Goal: Task Accomplishment & Management: Complete application form

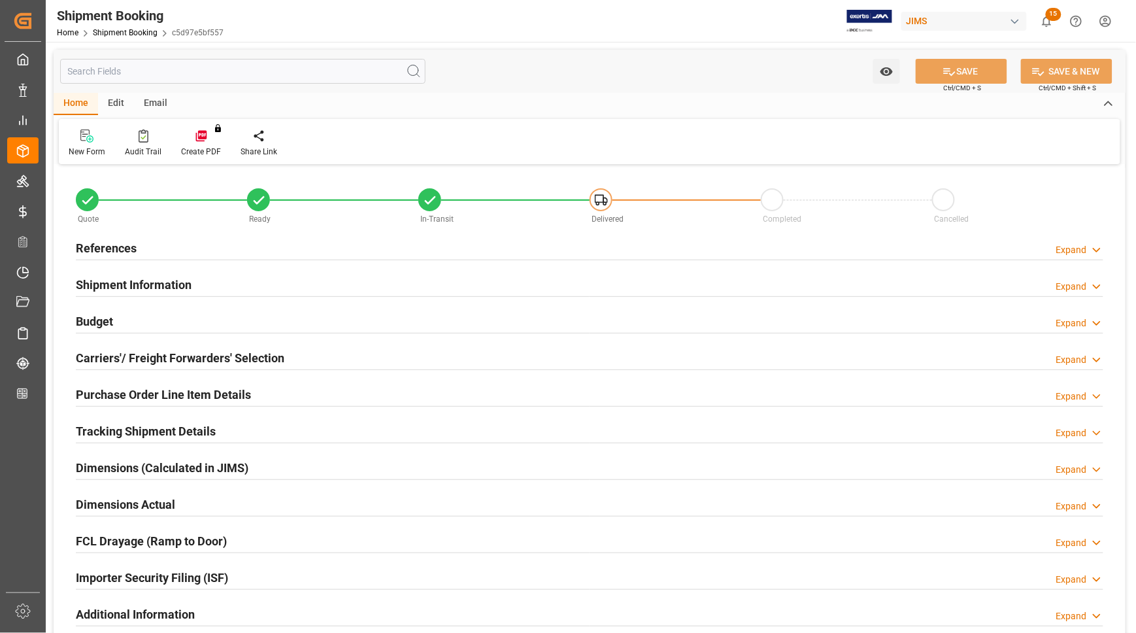
type input "49.0455"
type input "3208.039"
type input "56331.6"
click at [105, 322] on h2 "Budget" at bounding box center [94, 321] width 37 height 18
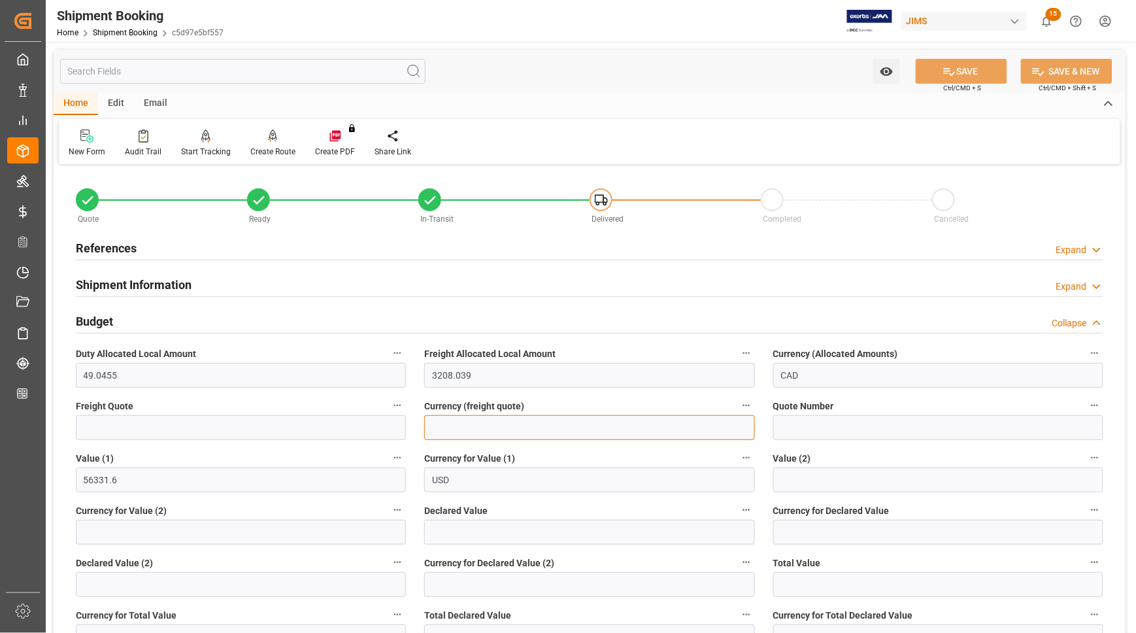
click at [461, 425] on input at bounding box center [589, 427] width 330 height 25
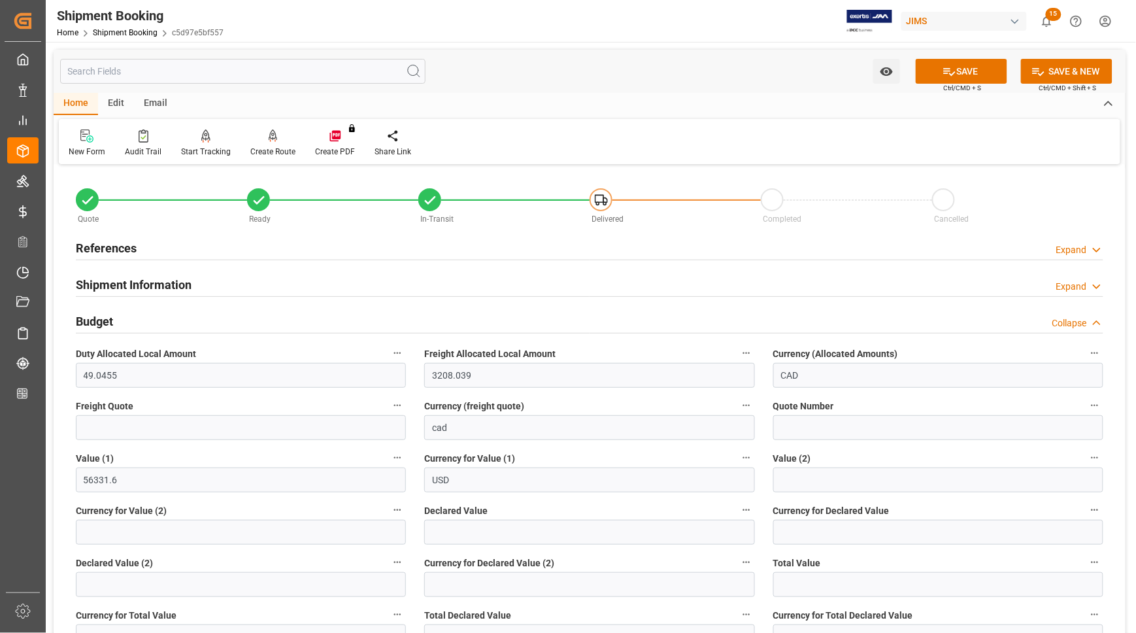
click at [368, 397] on label "Freight Quote" at bounding box center [241, 406] width 330 height 18
click at [389, 397] on button "Freight Quote" at bounding box center [397, 405] width 17 height 17
click at [464, 428] on div at bounding box center [568, 316] width 1136 height 633
click at [446, 428] on input "cad" at bounding box center [589, 427] width 330 height 25
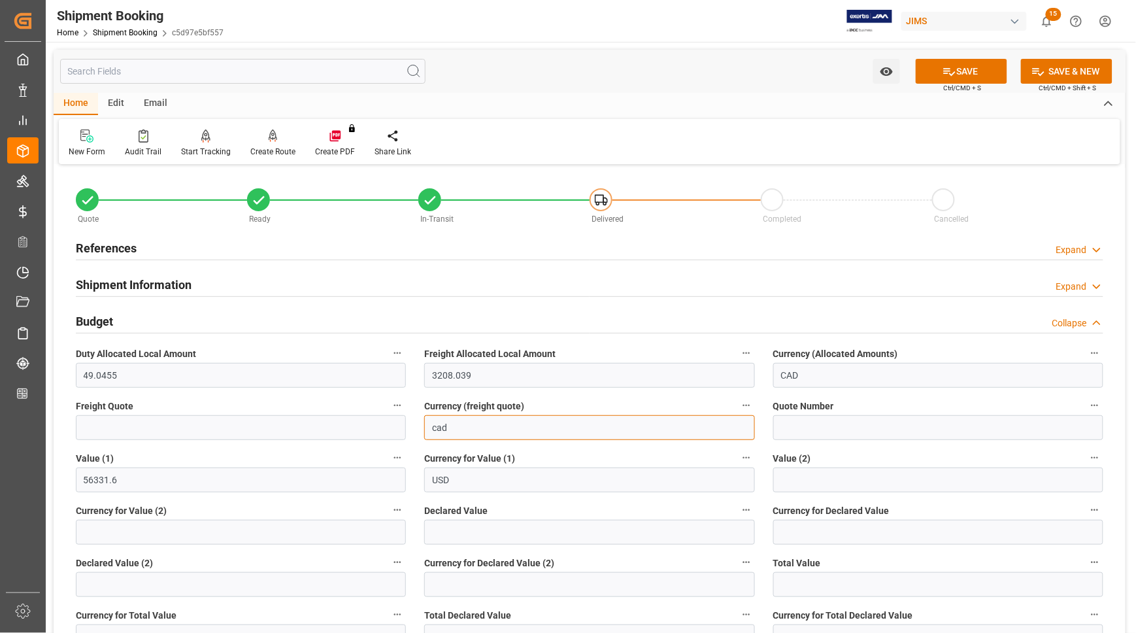
type input "CAD"
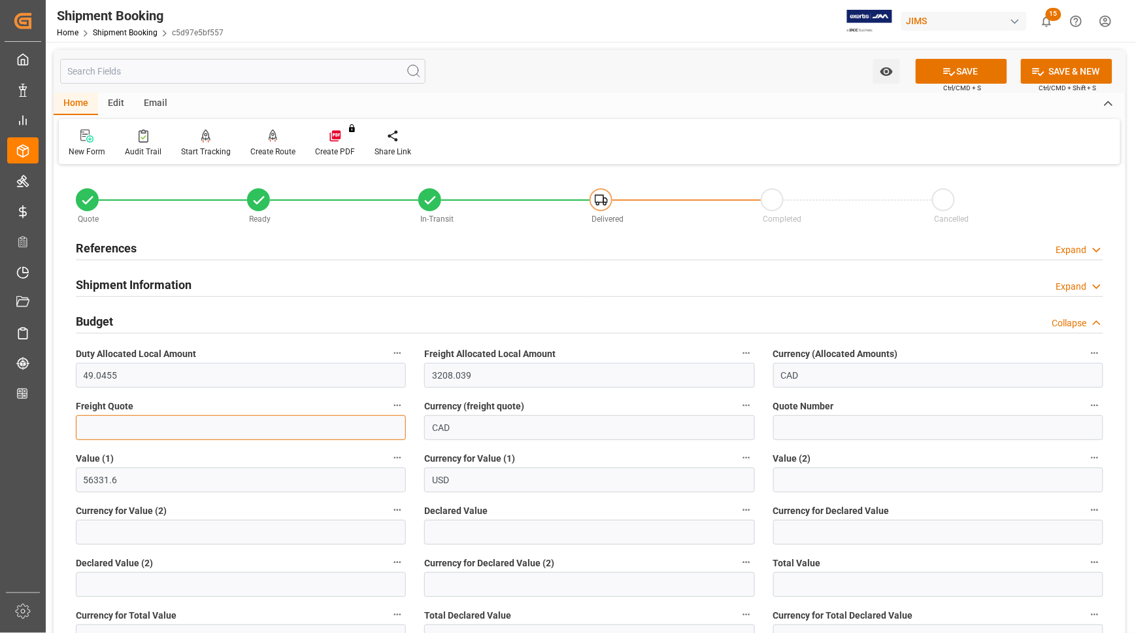
type input "125"
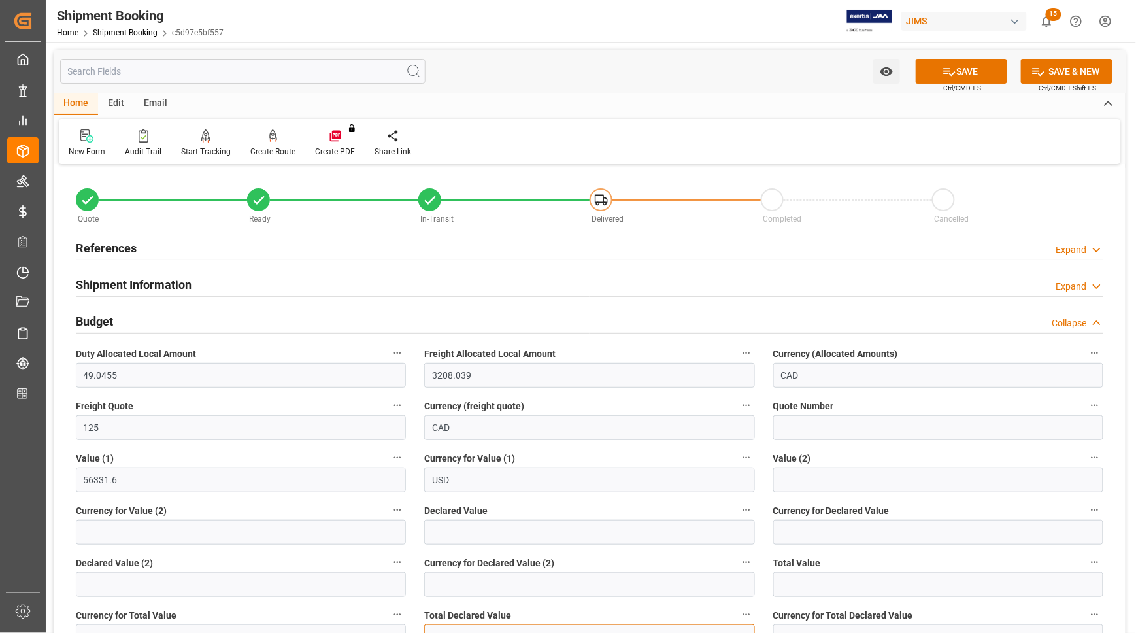
type input "1104.70"
type input "USD"
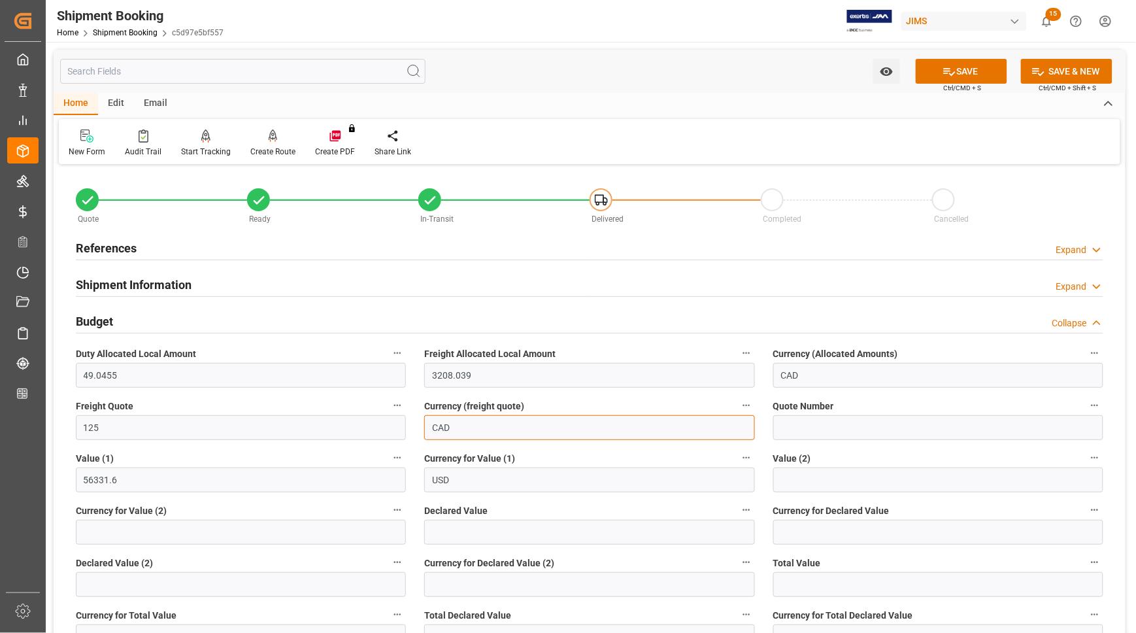
type input "1104.7"
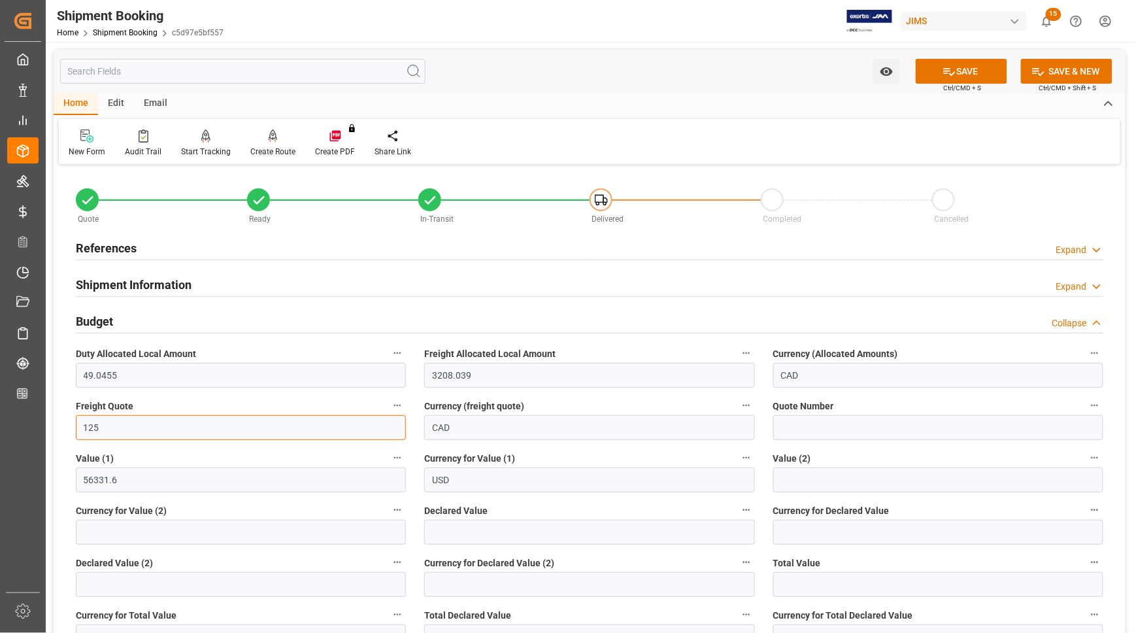
click at [150, 419] on input "125" at bounding box center [241, 427] width 330 height 25
click at [103, 252] on h2 "References" at bounding box center [106, 248] width 61 height 18
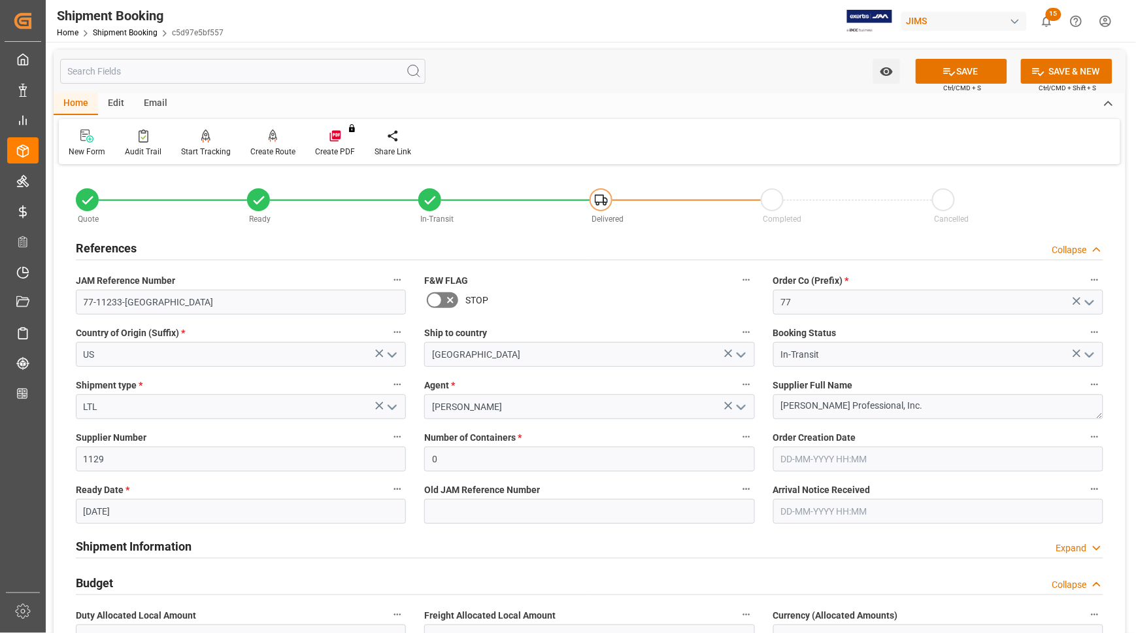
click at [118, 250] on h2 "References" at bounding box center [106, 248] width 61 height 18
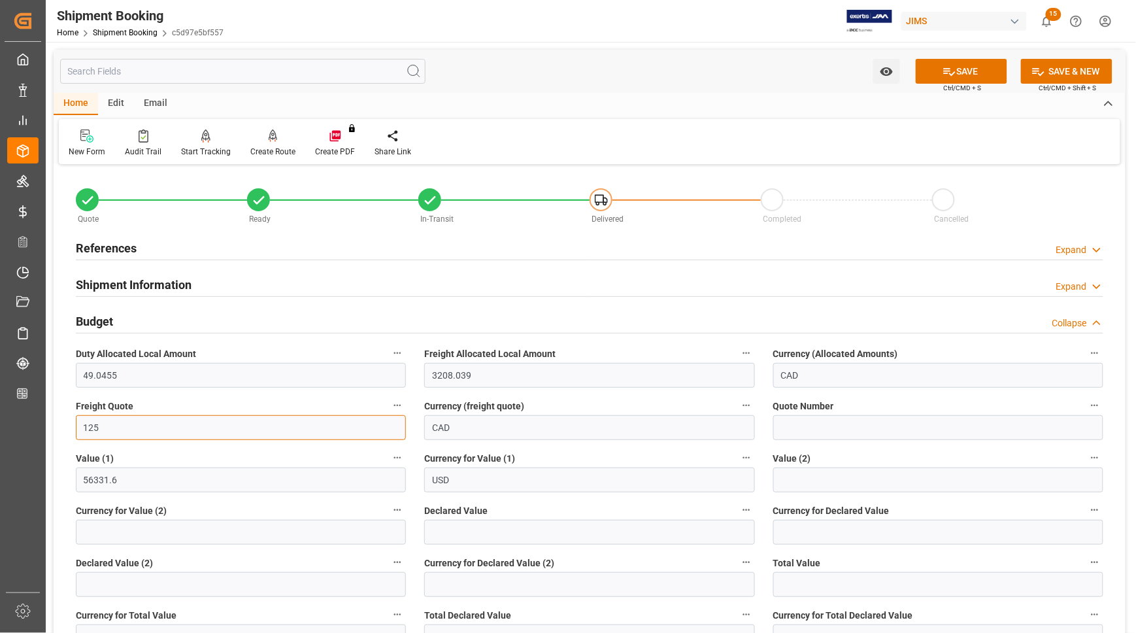
click at [129, 429] on input "125" at bounding box center [241, 427] width 330 height 25
drag, startPoint x: 129, startPoint y: 429, endPoint x: 103, endPoint y: 425, distance: 27.1
click at [103, 425] on input "125" at bounding box center [241, 427] width 330 height 25
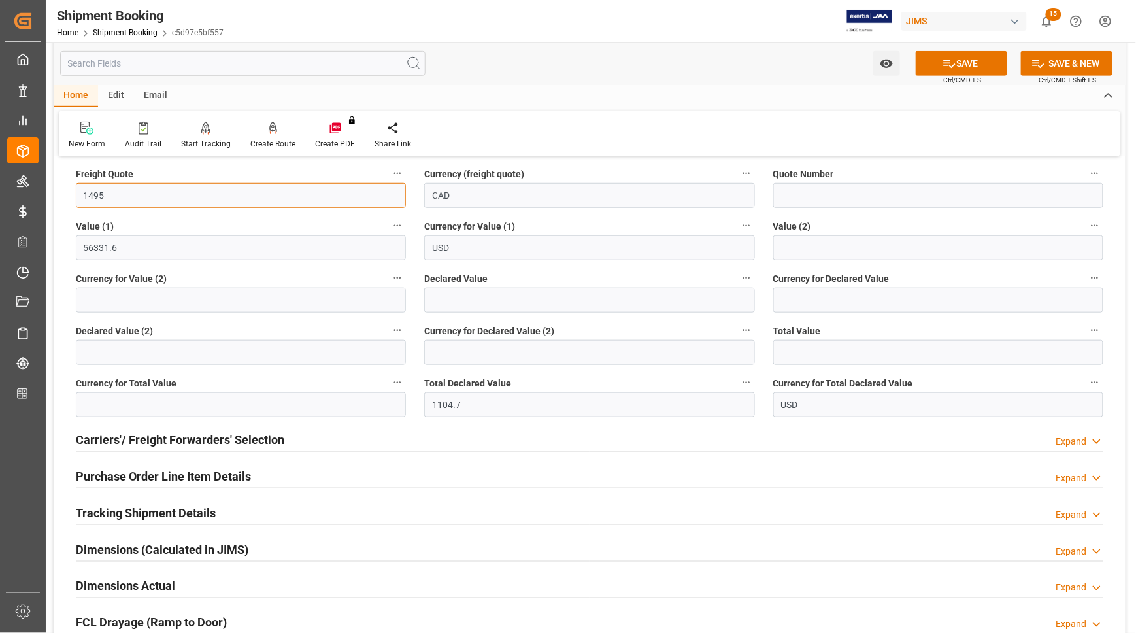
scroll to position [245, 0]
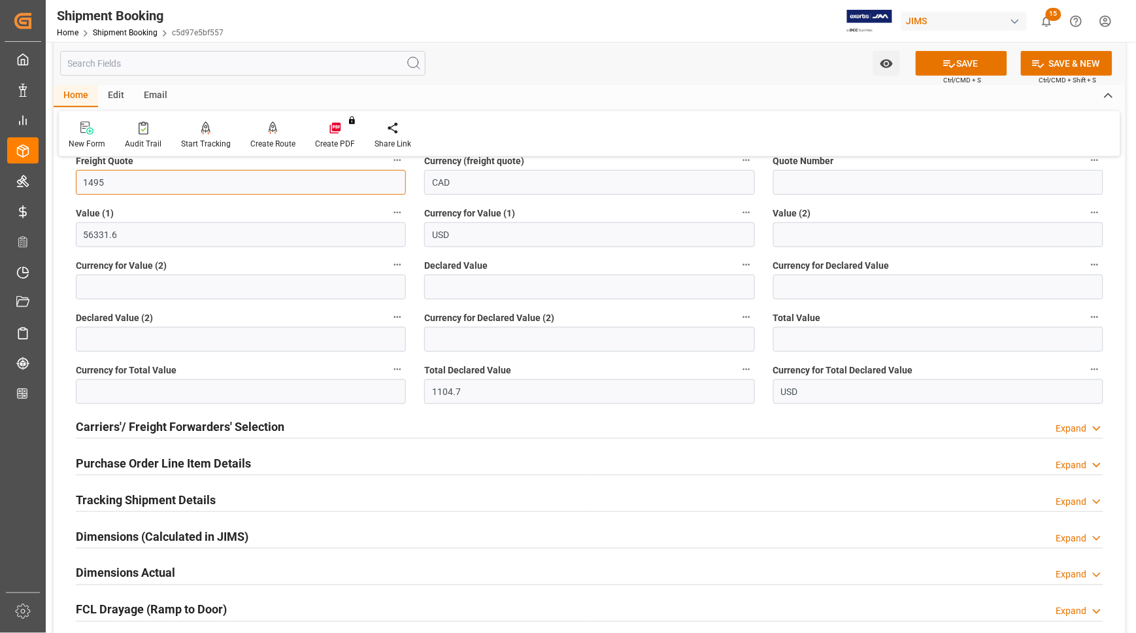
type input "1495"
drag, startPoint x: 501, startPoint y: 393, endPoint x: 420, endPoint y: 393, distance: 81.0
click at [422, 393] on div "Total Declared Value 1104.7" at bounding box center [589, 382] width 348 height 52
type input "0"
click at [959, 64] on button "SAVE" at bounding box center [961, 63] width 91 height 25
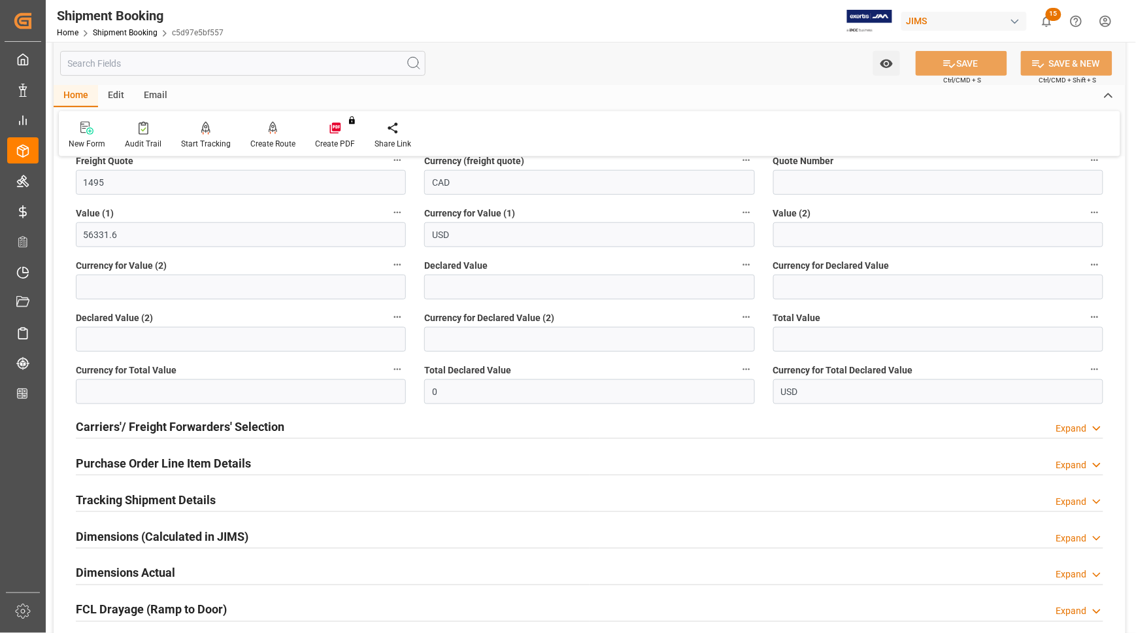
click at [167, 571] on h2 "Dimensions Actual" at bounding box center [125, 573] width 99 height 18
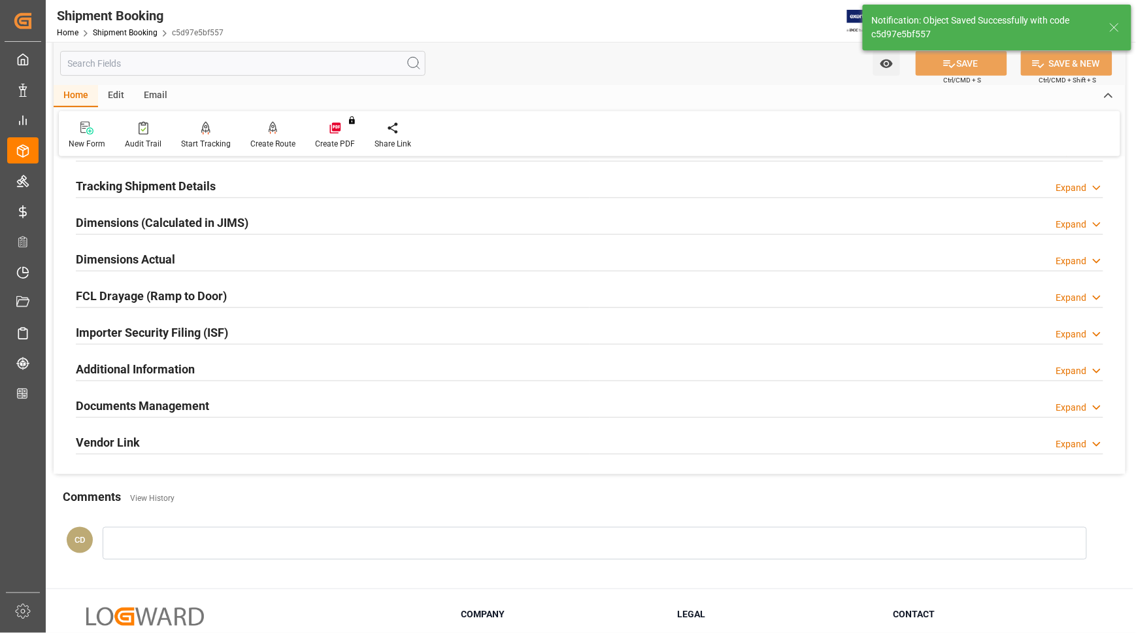
click at [169, 257] on h2 "Dimensions Actual" at bounding box center [125, 259] width 99 height 18
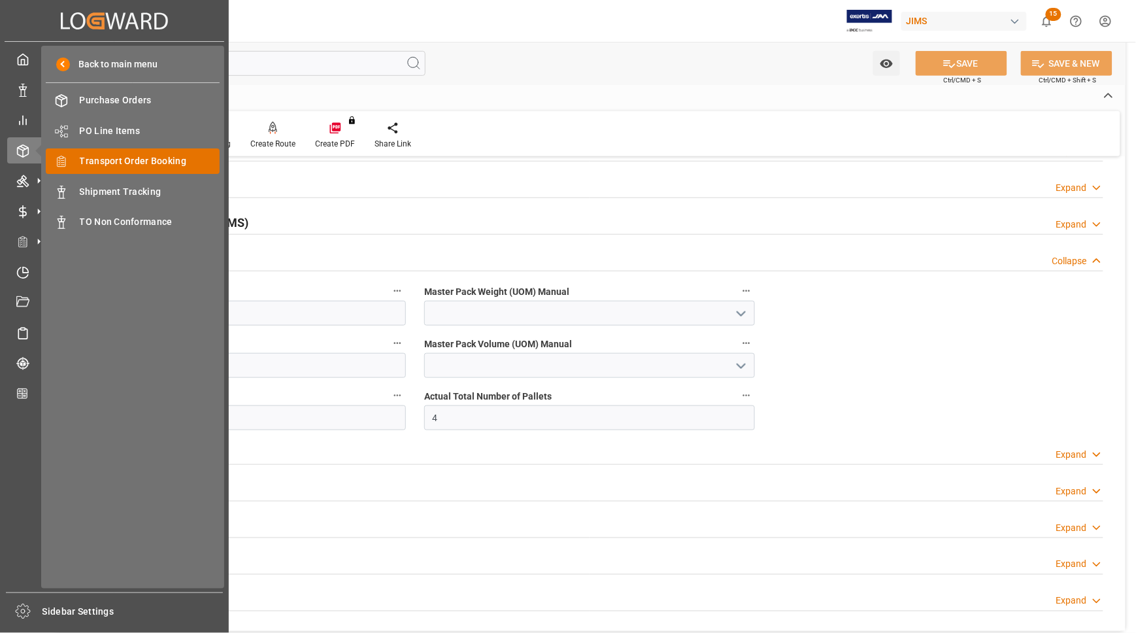
click at [105, 158] on span "Transport Order Booking" at bounding box center [150, 161] width 141 height 14
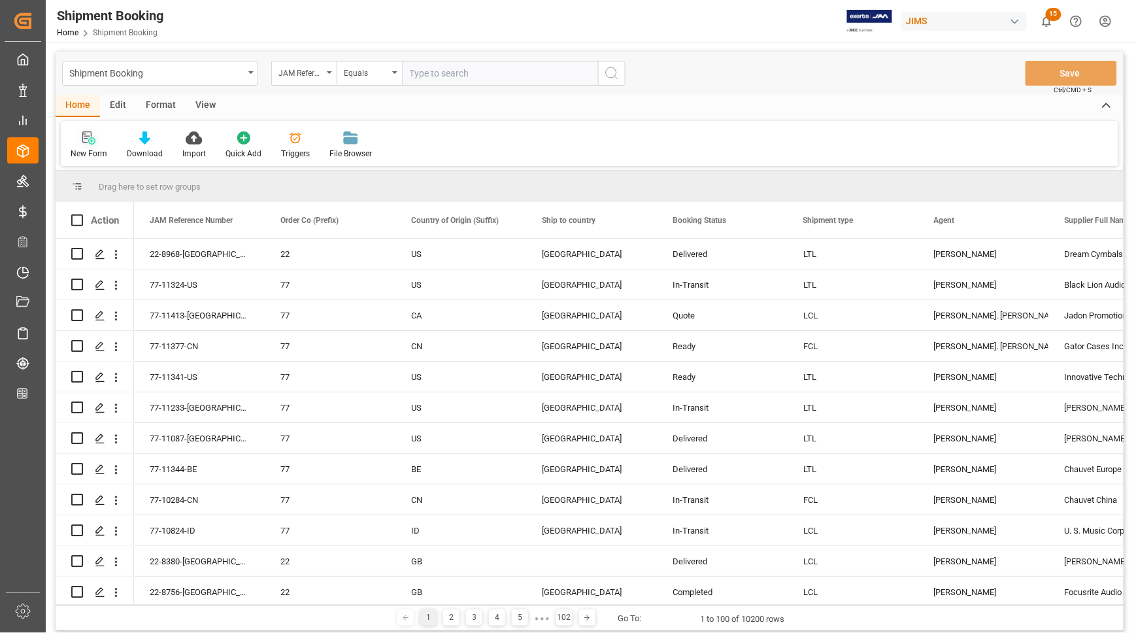
click at [83, 152] on div "New Form" at bounding box center [89, 154] width 37 height 12
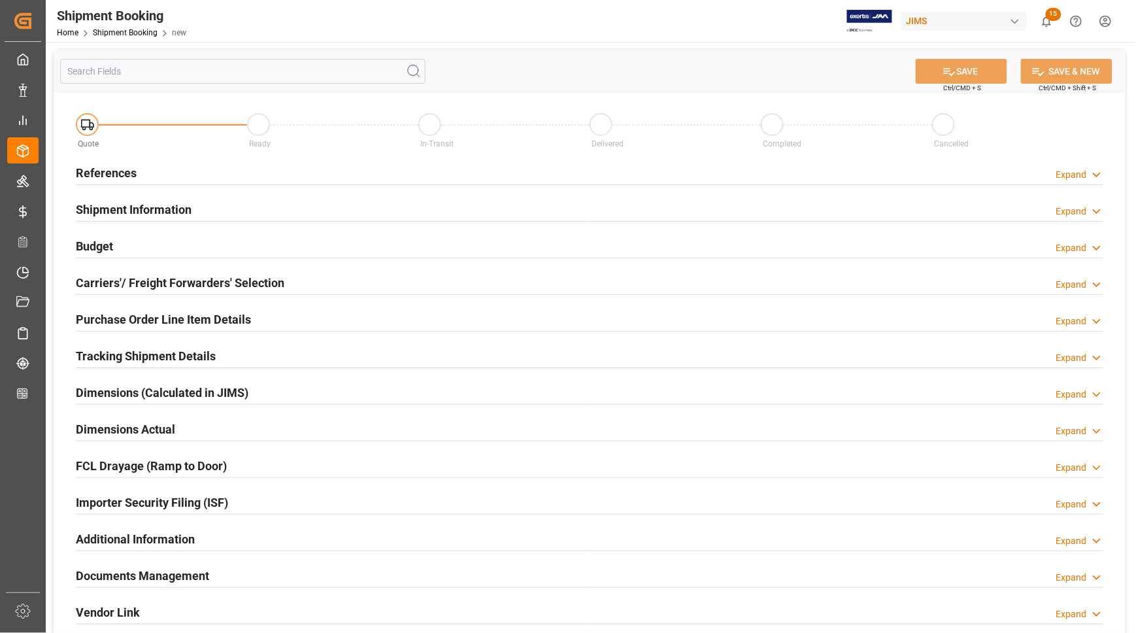
click at [91, 167] on h2 "References" at bounding box center [106, 173] width 61 height 18
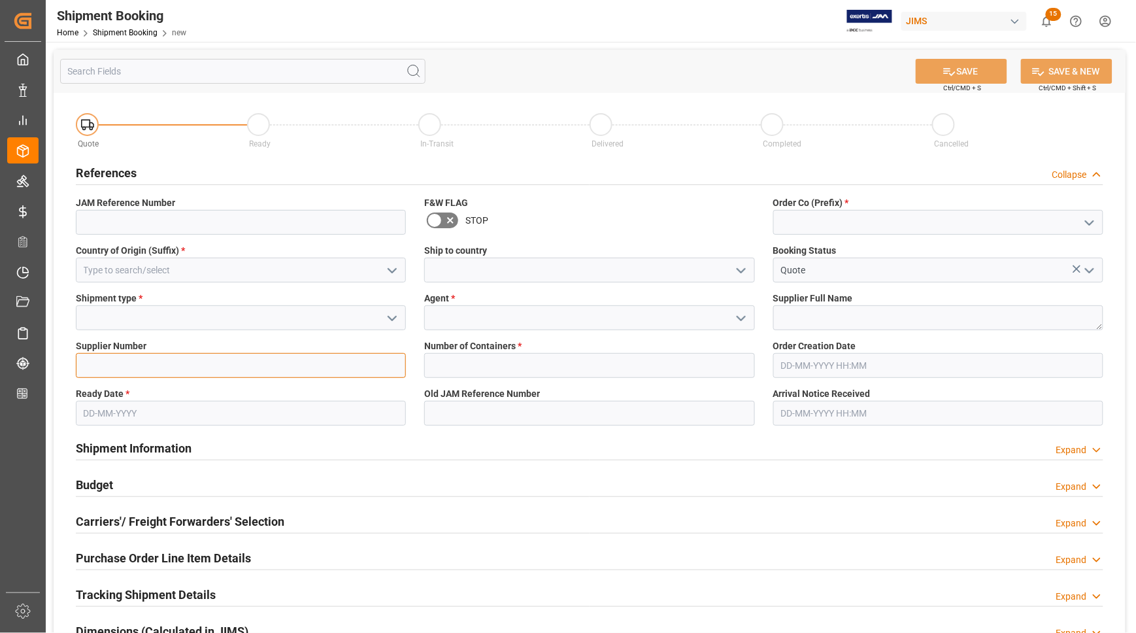
click at [103, 367] on input at bounding box center [241, 365] width 330 height 25
paste input "560872"
type input "560872"
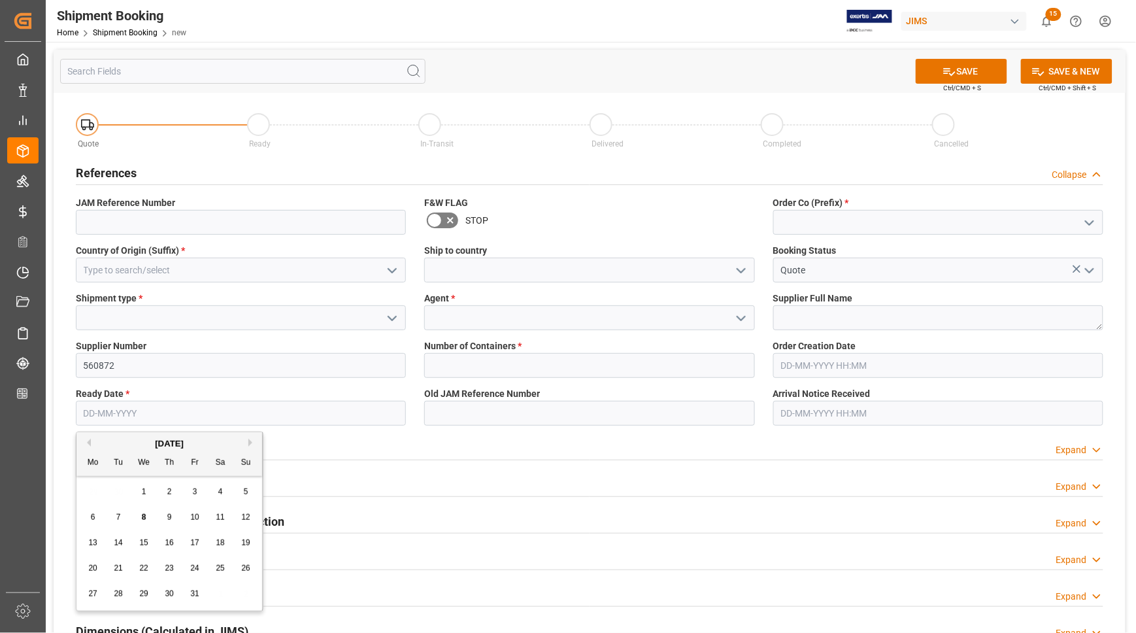
click at [152, 407] on input "text" at bounding box center [241, 413] width 330 height 25
click at [171, 518] on span "9" at bounding box center [169, 516] width 5 height 9
type input "[DATE]"
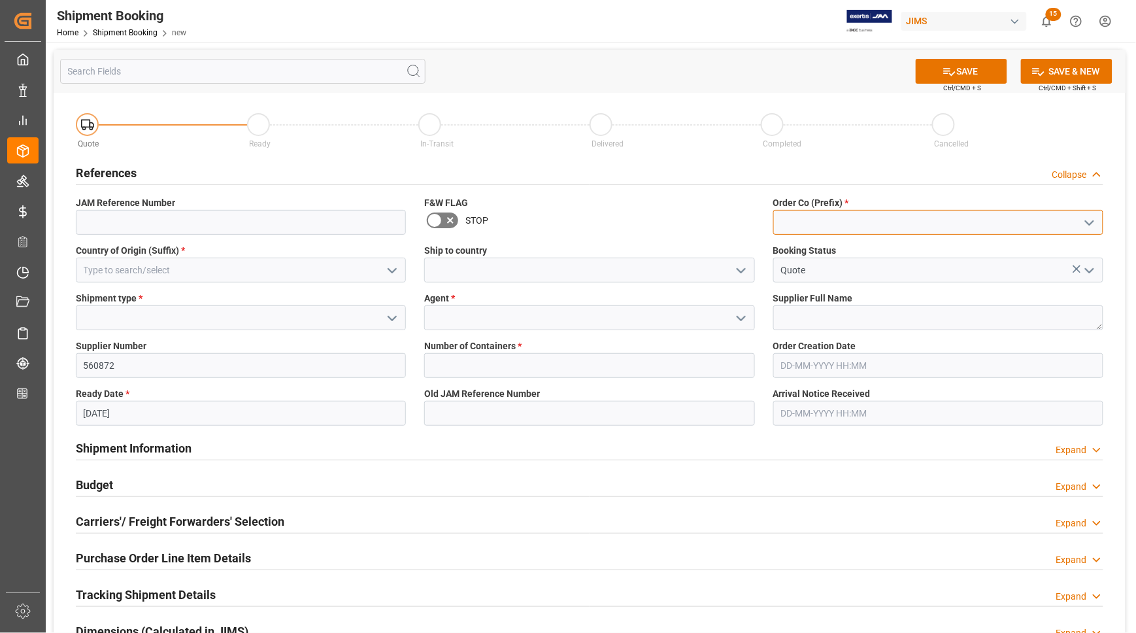
click at [829, 220] on input at bounding box center [938, 222] width 330 height 25
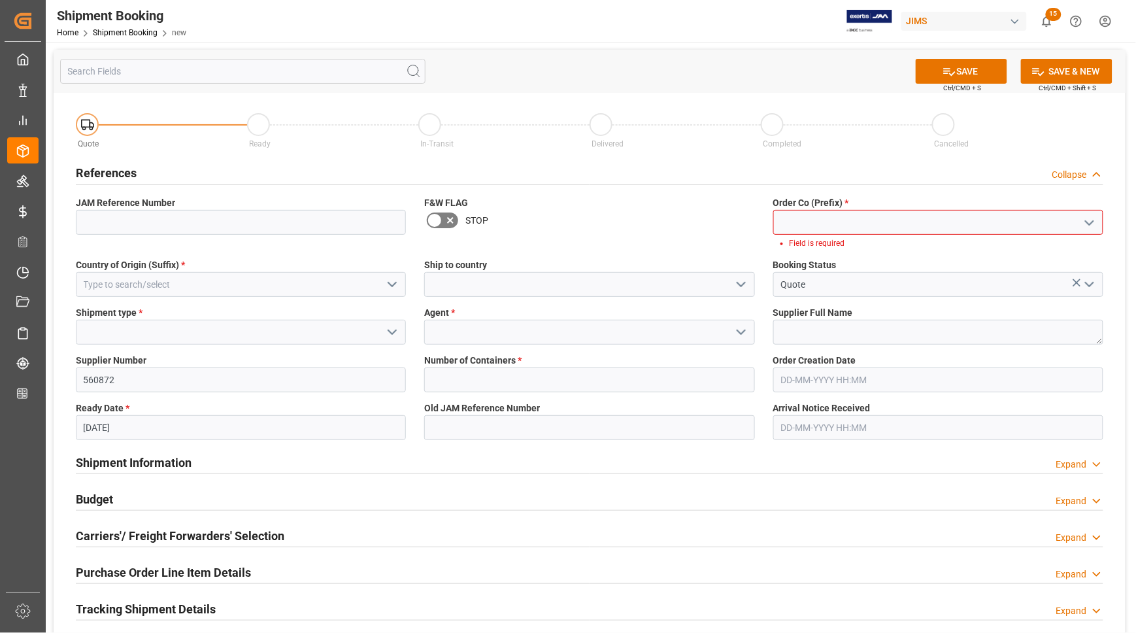
click at [1088, 221] on polyline "open menu" at bounding box center [1090, 223] width 8 height 4
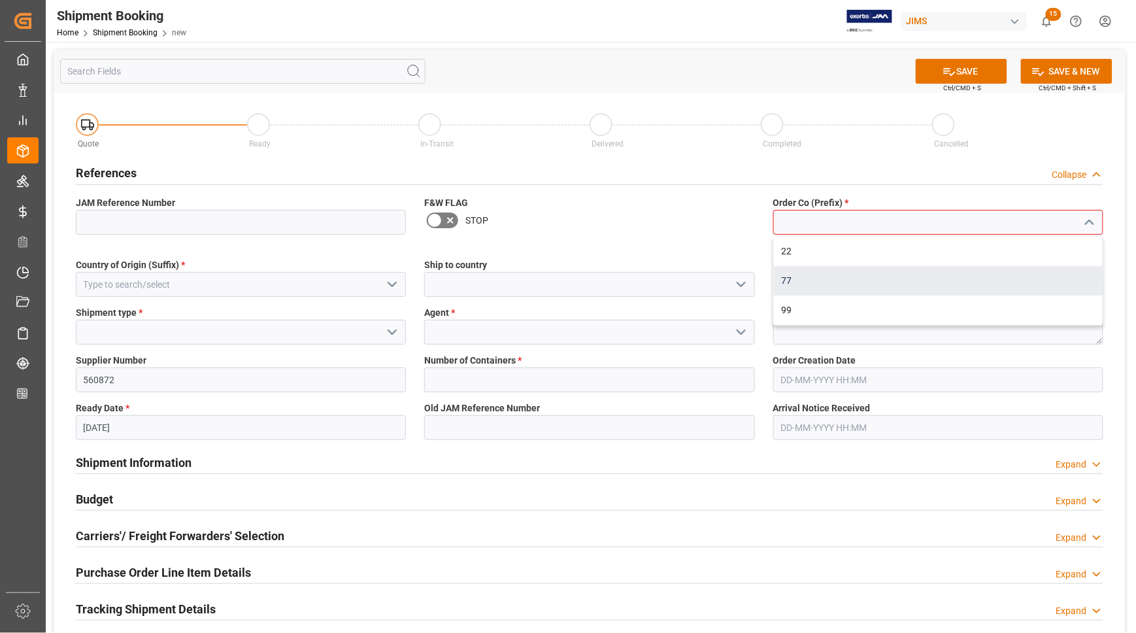
click at [832, 281] on div "77" at bounding box center [938, 280] width 329 height 29
type input "77"
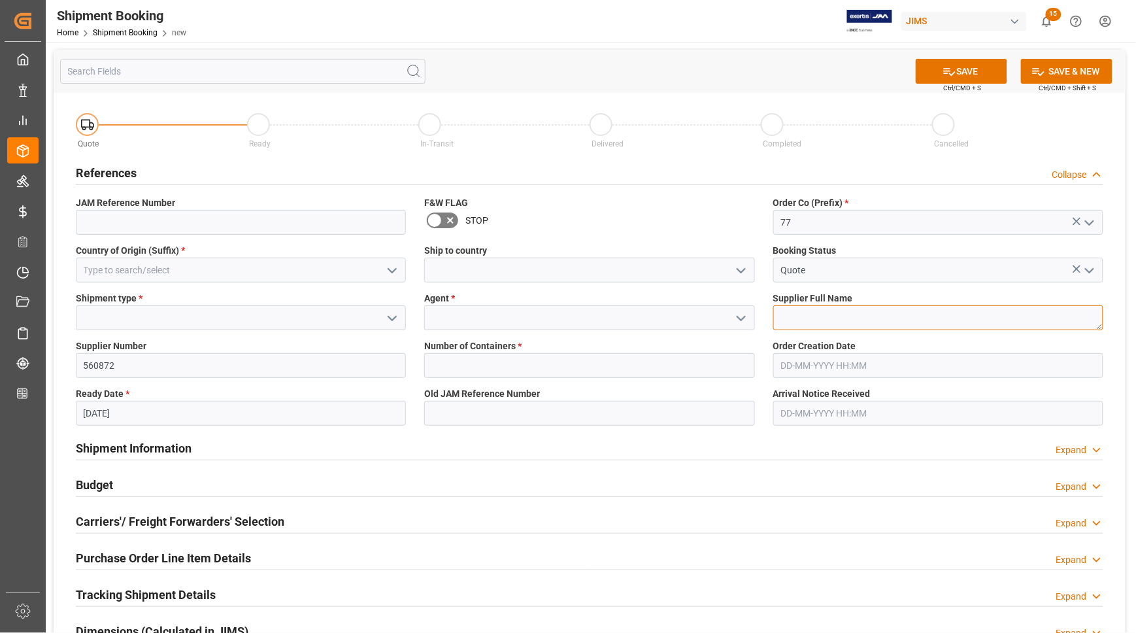
click at [789, 311] on textarea at bounding box center [938, 317] width 330 height 25
type textarea "Human Touch"
click at [646, 318] on input at bounding box center [589, 317] width 330 height 25
click at [738, 320] on icon "open menu" at bounding box center [741, 318] width 16 height 16
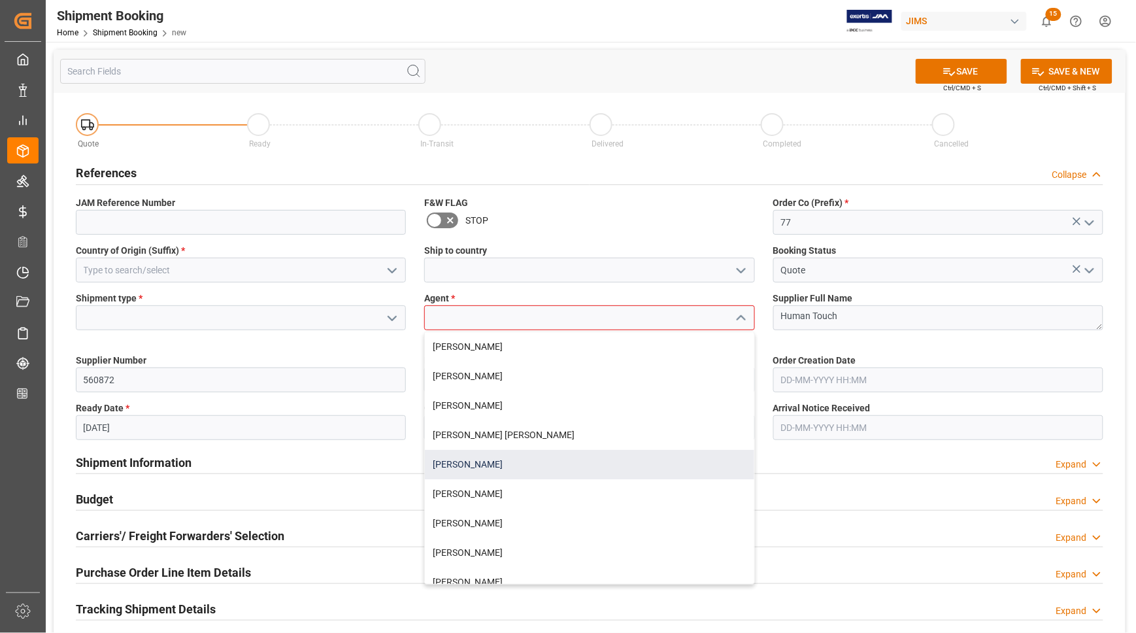
click at [527, 464] on div "[PERSON_NAME]" at bounding box center [589, 464] width 329 height 29
type input "[PERSON_NAME]"
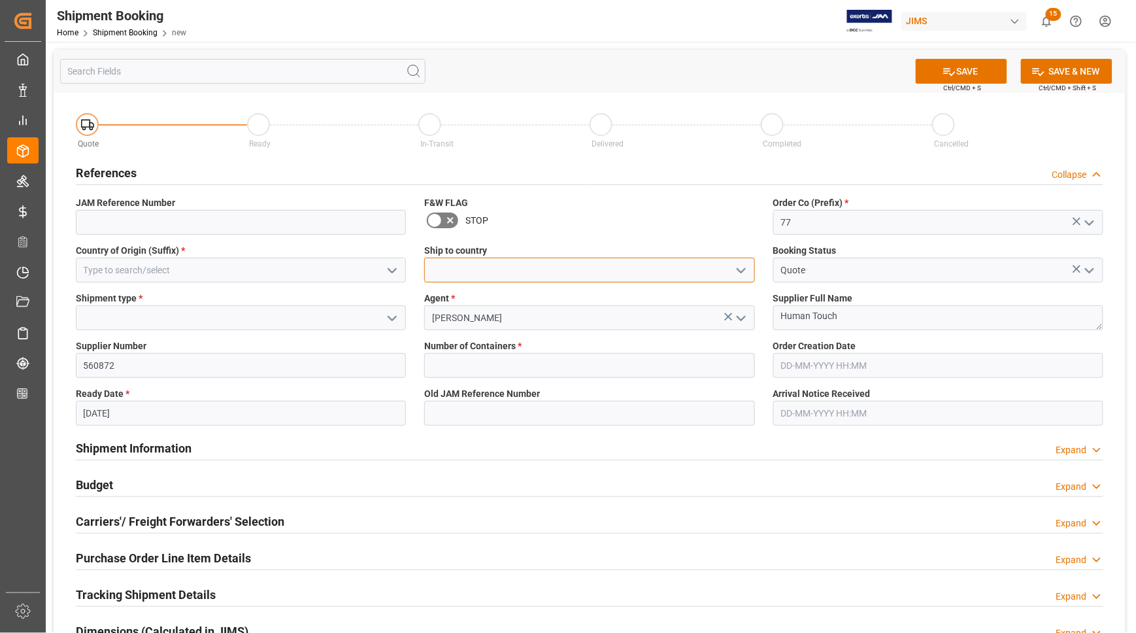
click at [487, 271] on input at bounding box center [589, 269] width 330 height 25
click at [742, 273] on icon "open menu" at bounding box center [741, 271] width 16 height 16
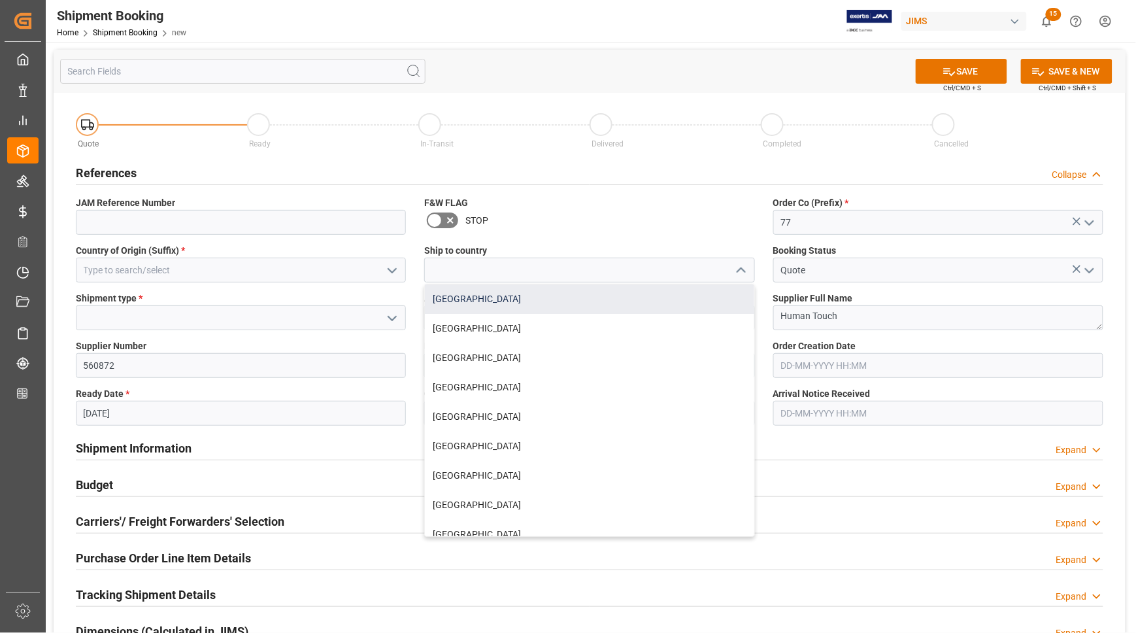
click at [497, 302] on div "[GEOGRAPHIC_DATA]" at bounding box center [589, 298] width 329 height 29
type input "[GEOGRAPHIC_DATA]"
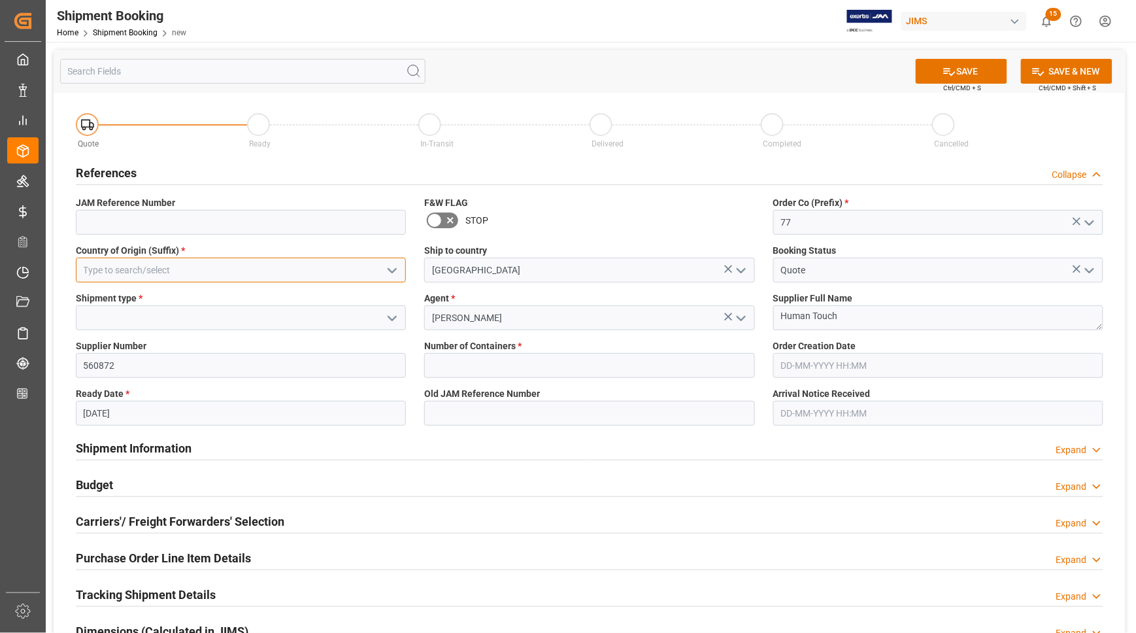
click at [288, 280] on input at bounding box center [241, 269] width 330 height 25
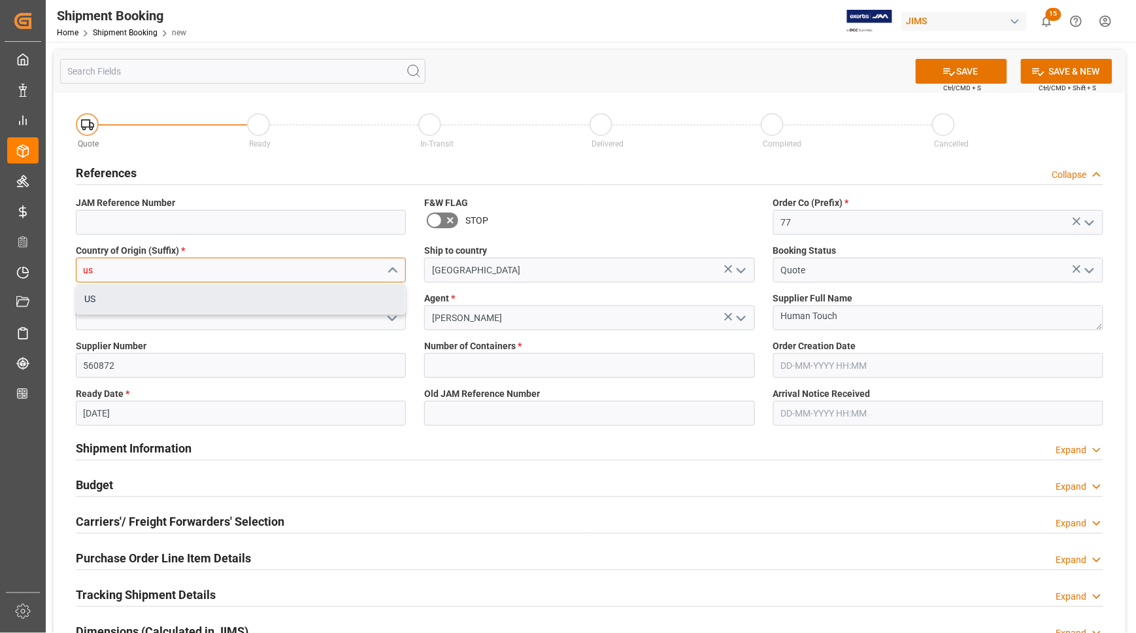
click at [265, 308] on div "US" at bounding box center [240, 298] width 329 height 29
type input "US"
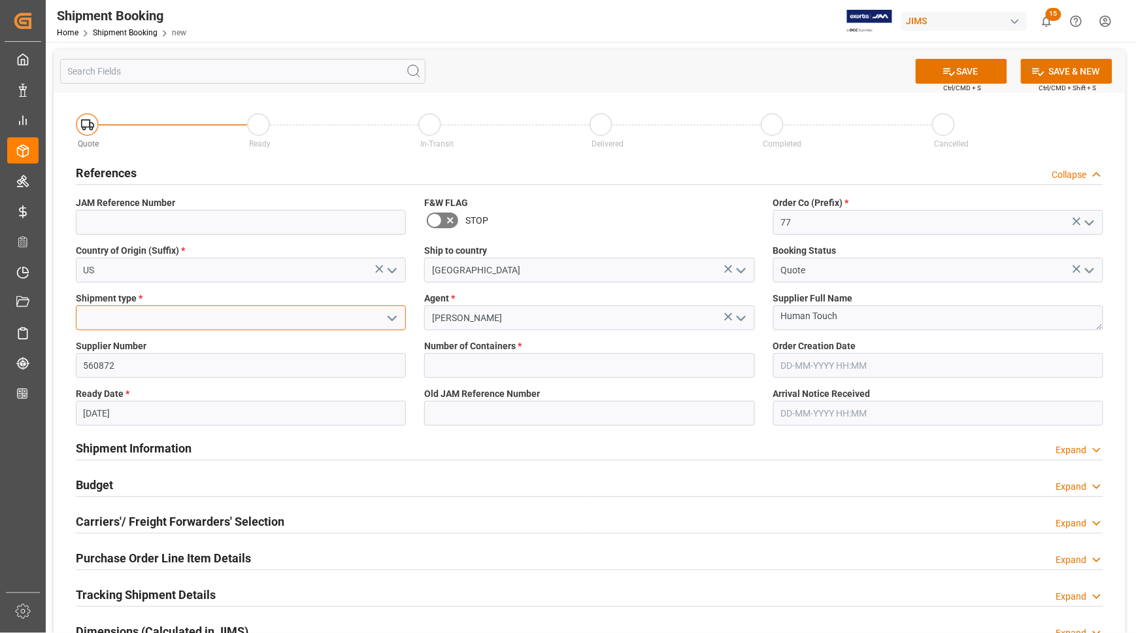
click at [266, 315] on input at bounding box center [241, 317] width 330 height 25
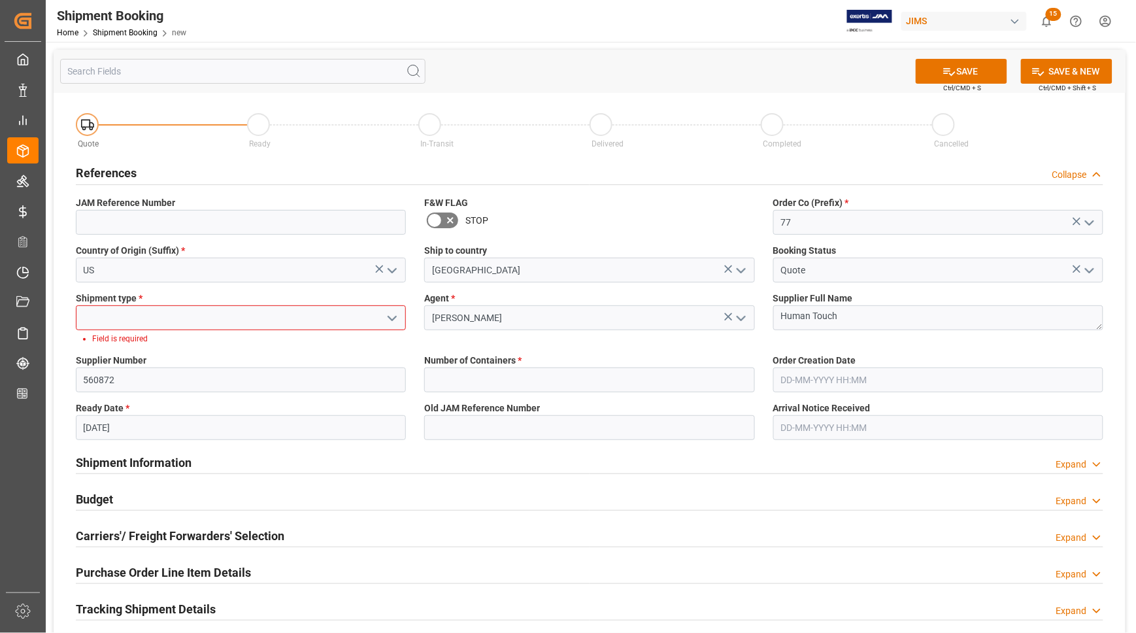
click at [393, 318] on polyline "open menu" at bounding box center [392, 318] width 8 height 4
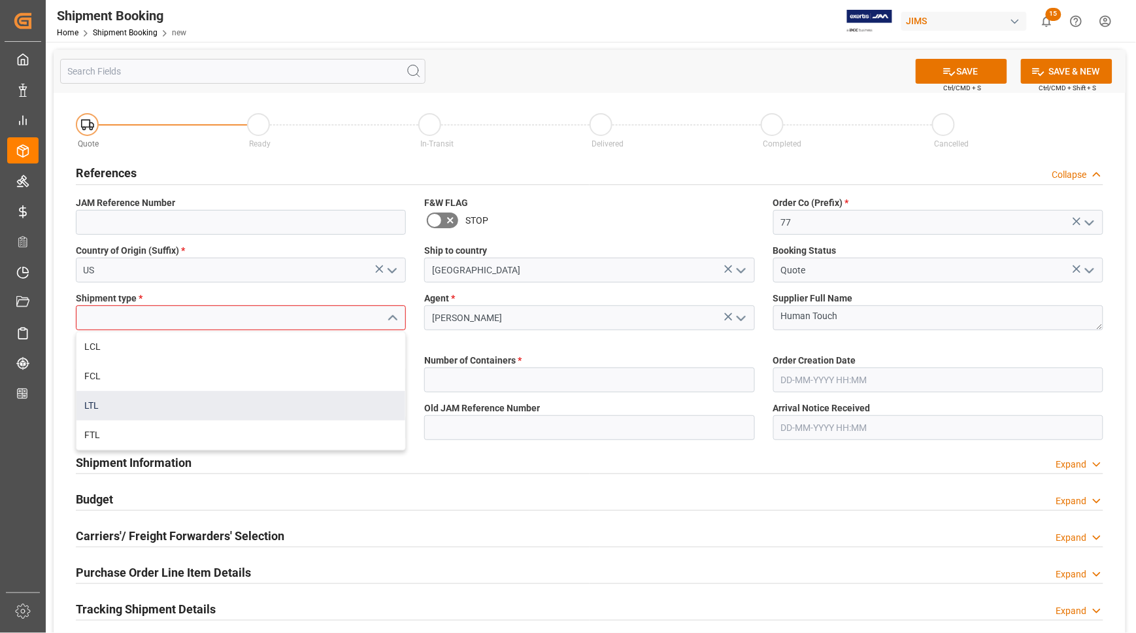
click at [190, 397] on div "LTL" at bounding box center [240, 405] width 329 height 29
type input "LTL"
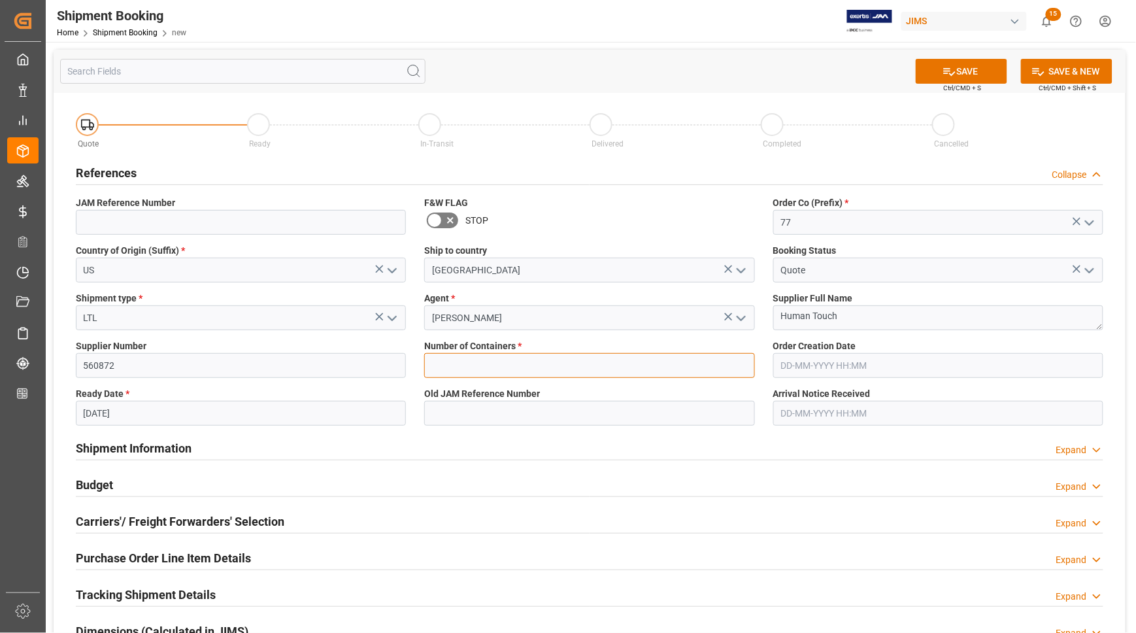
click at [491, 359] on input "text" at bounding box center [589, 365] width 330 height 25
type input "0"
click at [979, 69] on button "SAVE" at bounding box center [961, 71] width 91 height 25
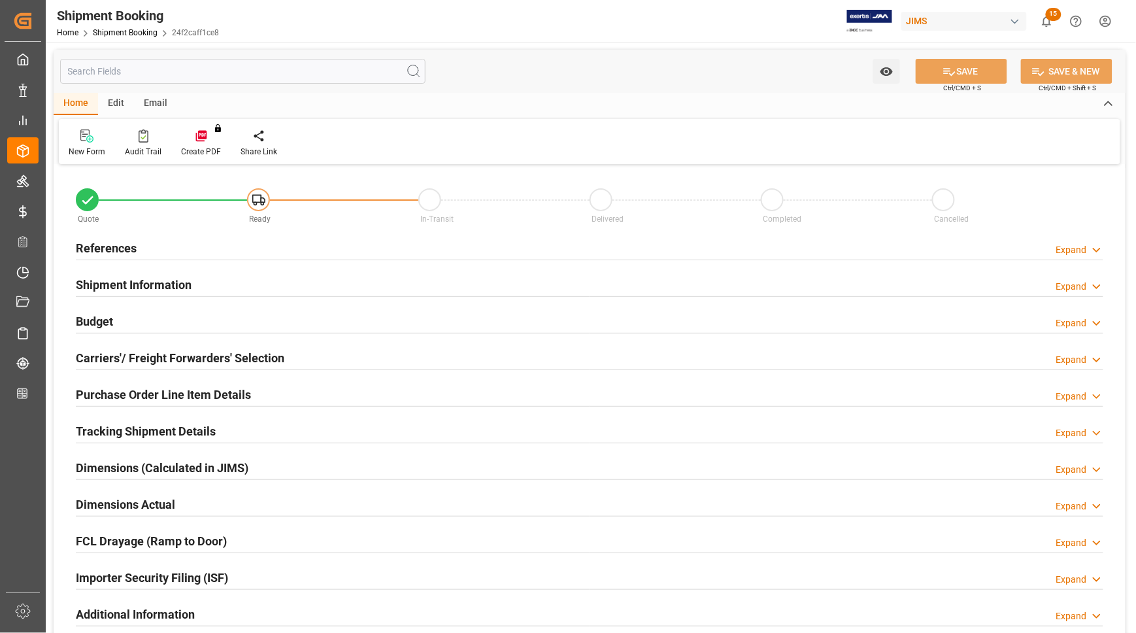
type input "0"
type input "[DATE]"
click at [128, 246] on h2 "References" at bounding box center [106, 248] width 61 height 18
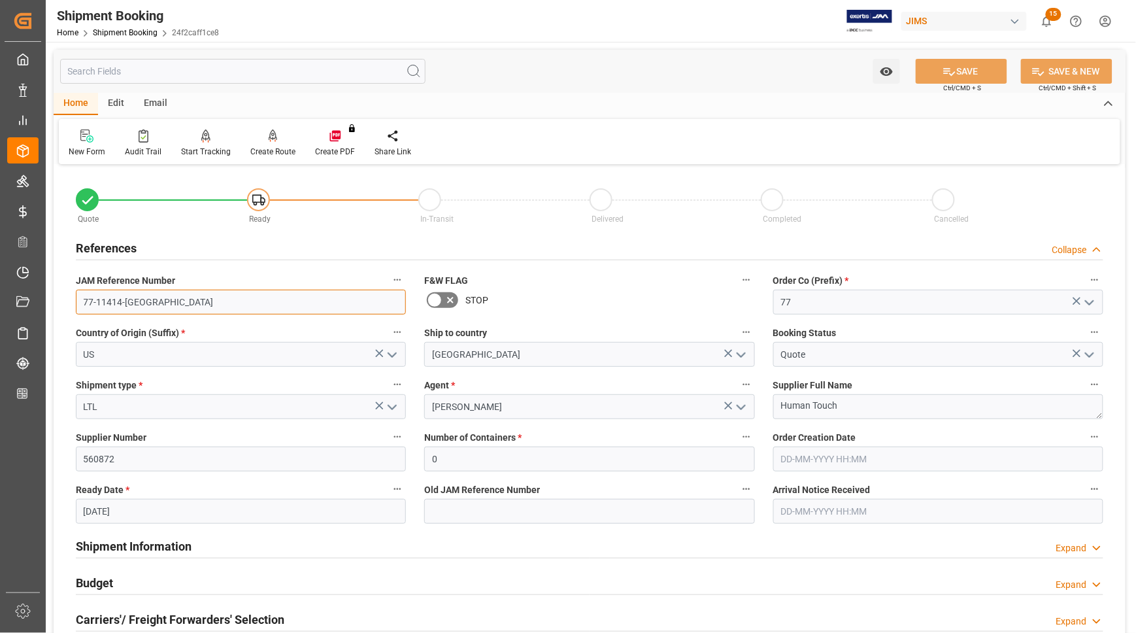
drag, startPoint x: 137, startPoint y: 304, endPoint x: 53, endPoint y: 306, distance: 84.3
click at [54, 306] on div "Quote Ready In-Transit Delivered Completed Cancelled References Collapse JAM Re…" at bounding box center [590, 574] width 1072 height 812
click at [488, 183] on div "Quote Ready In-Transit Delivered Completed Cancelled" at bounding box center [589, 202] width 1027 height 46
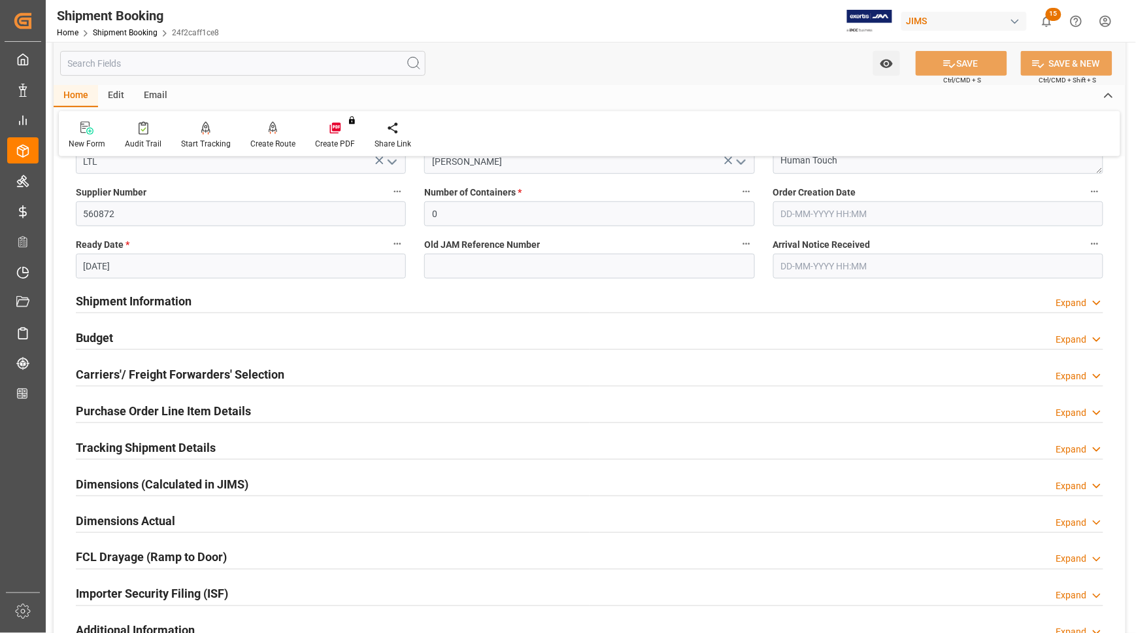
click at [99, 337] on h2 "Budget" at bounding box center [94, 338] width 37 height 18
